Goal: Task Accomplishment & Management: Use online tool/utility

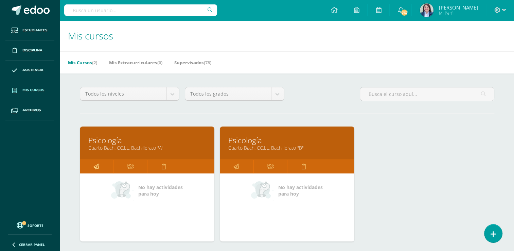
click at [94, 165] on icon at bounding box center [96, 166] width 6 height 13
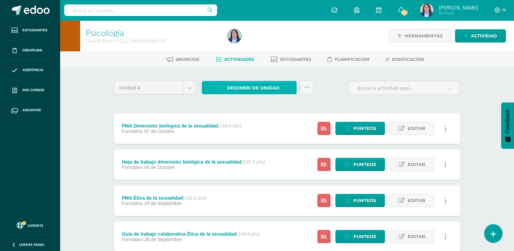
click at [248, 85] on span "Resumen de unidad" at bounding box center [253, 87] width 52 height 13
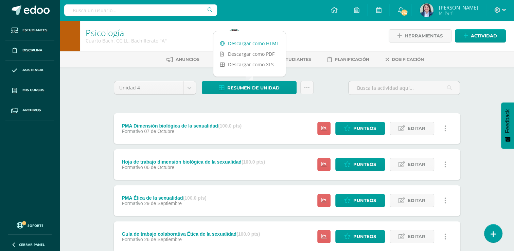
click at [244, 43] on link "Descargar como HTML" at bounding box center [249, 43] width 72 height 11
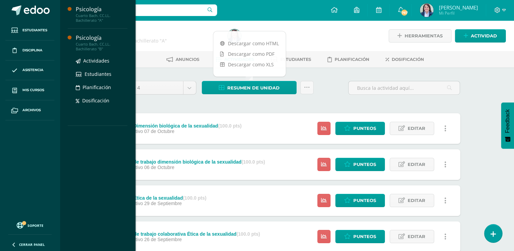
click at [92, 40] on div "Psicología" at bounding box center [102, 38] width 52 height 8
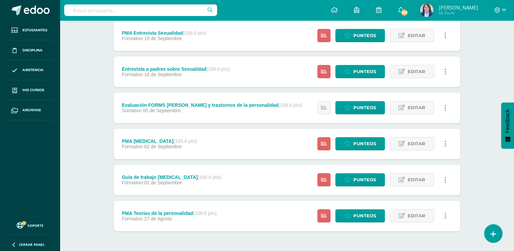
scroll to position [259, 0]
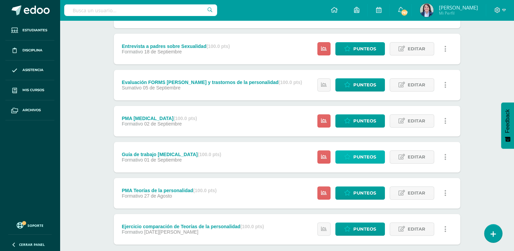
click at [356, 154] on span "Punteos" at bounding box center [364, 156] width 23 height 13
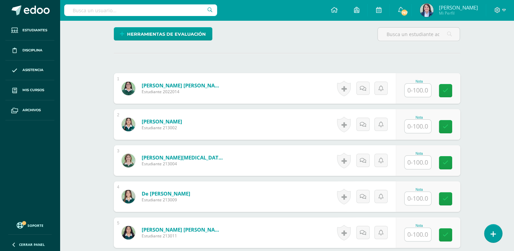
scroll to position [163, 0]
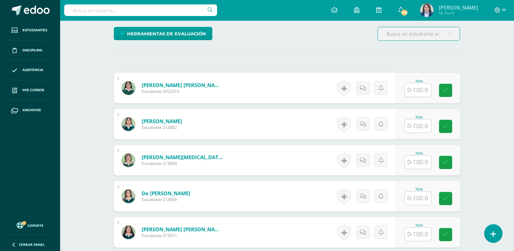
click at [414, 88] on input "text" at bounding box center [417, 89] width 26 height 13
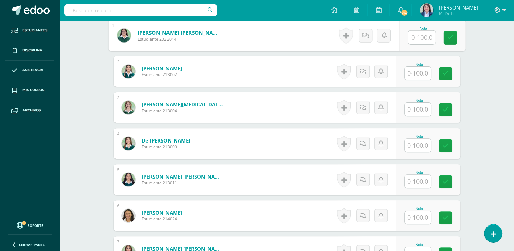
scroll to position [217, 0]
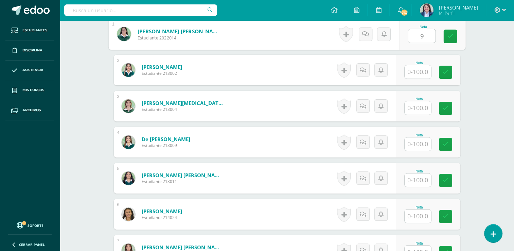
type input "96"
click at [451, 35] on icon at bounding box center [450, 36] width 6 height 6
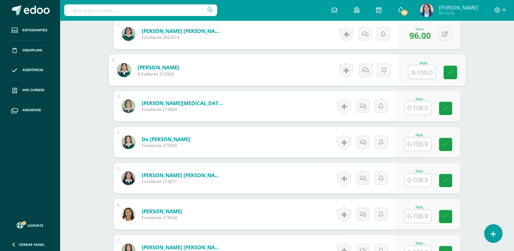
click at [424, 69] on input "text" at bounding box center [421, 72] width 27 height 14
type input "96"
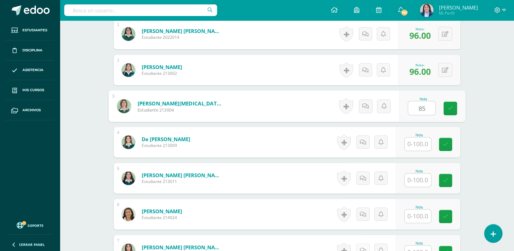
type input "85"
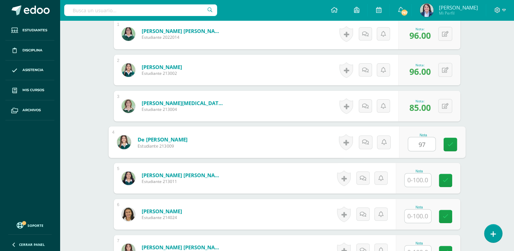
type input "97"
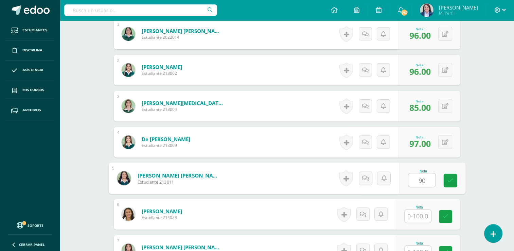
type input "90"
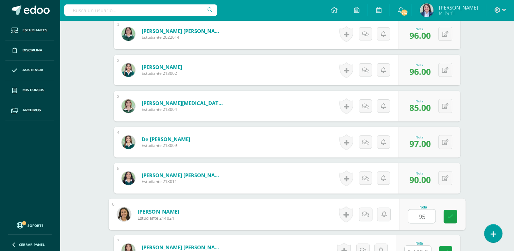
type input "95"
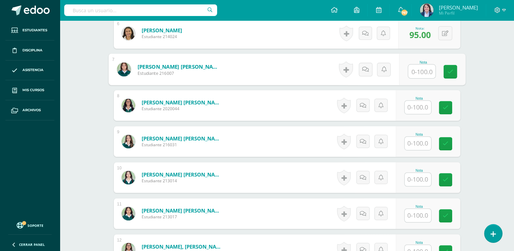
scroll to position [409, 0]
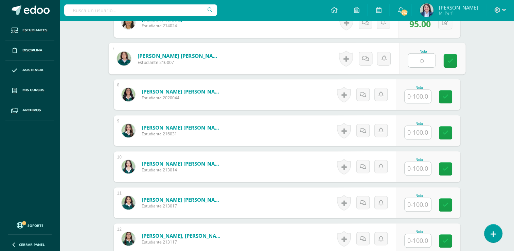
type input "0"
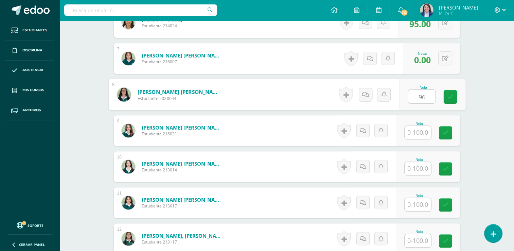
type input "96"
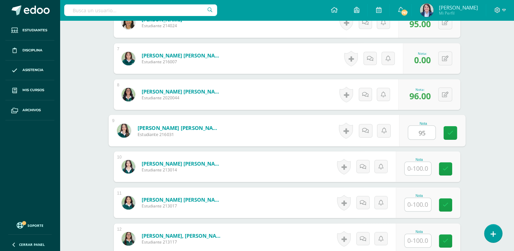
type input "95"
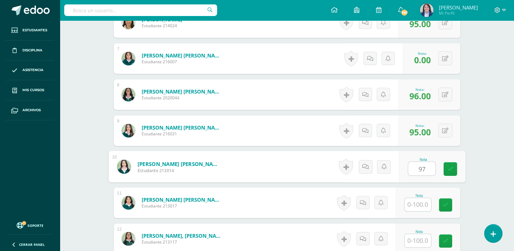
type input "97"
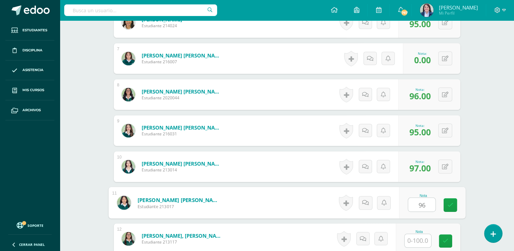
type input "96"
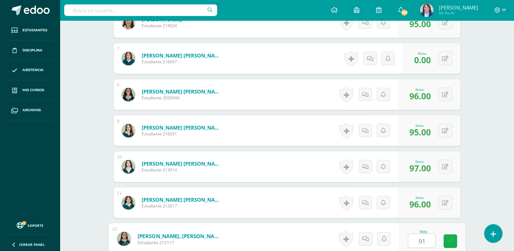
type input "91"
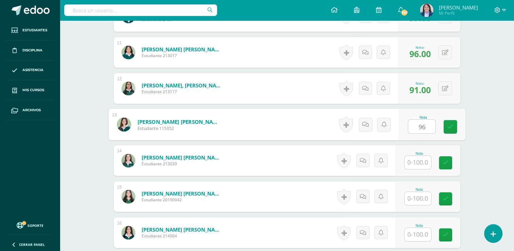
type input "96"
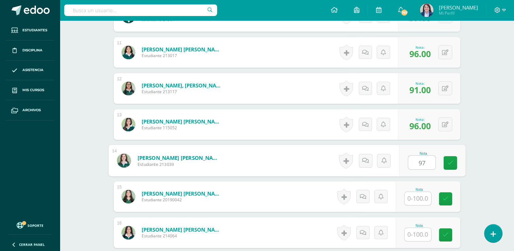
type input "97"
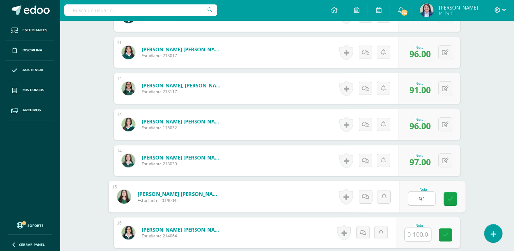
type input "91"
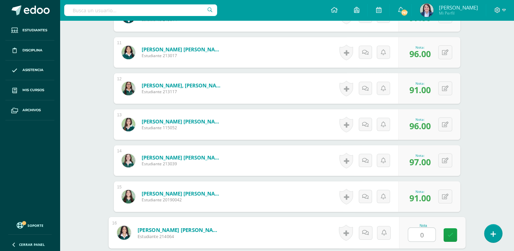
type input "0"
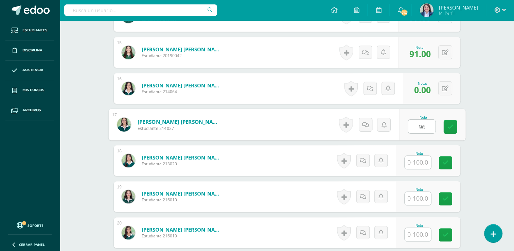
type input "96"
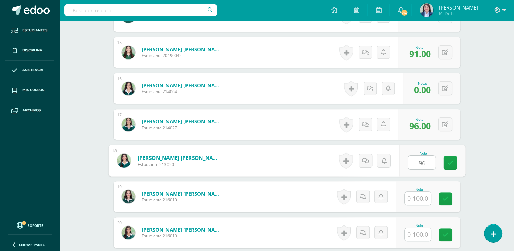
type input "96"
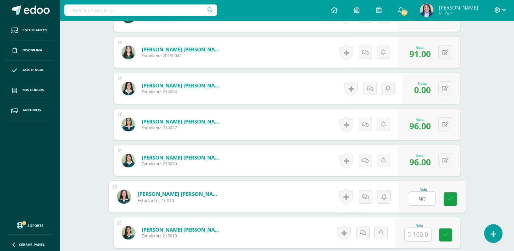
type input "90"
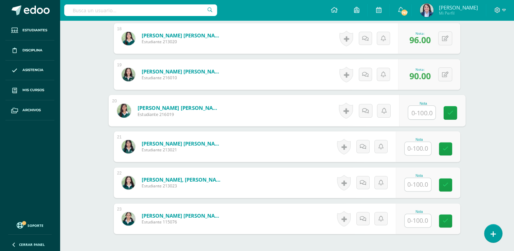
scroll to position [825, 0]
type input "96"
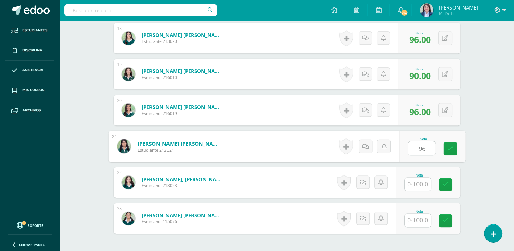
type input "96"
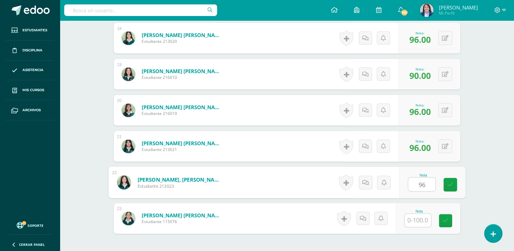
type input "96"
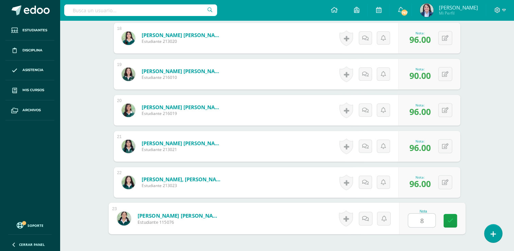
type input "85"
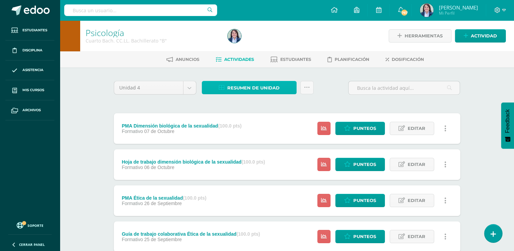
click at [227, 90] on link "Resumen de unidad" at bounding box center [249, 87] width 95 height 13
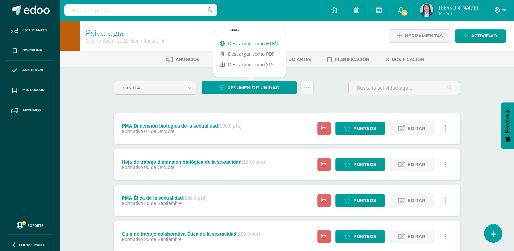
click at [244, 42] on link "Descargar como HTML" at bounding box center [249, 43] width 72 height 11
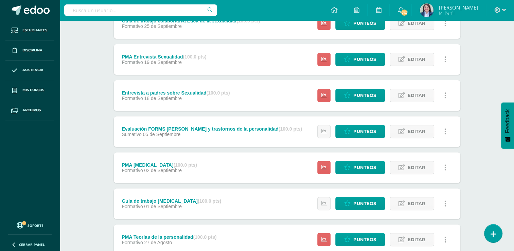
scroll to position [201, 0]
